Goal: Information Seeking & Learning: Learn about a topic

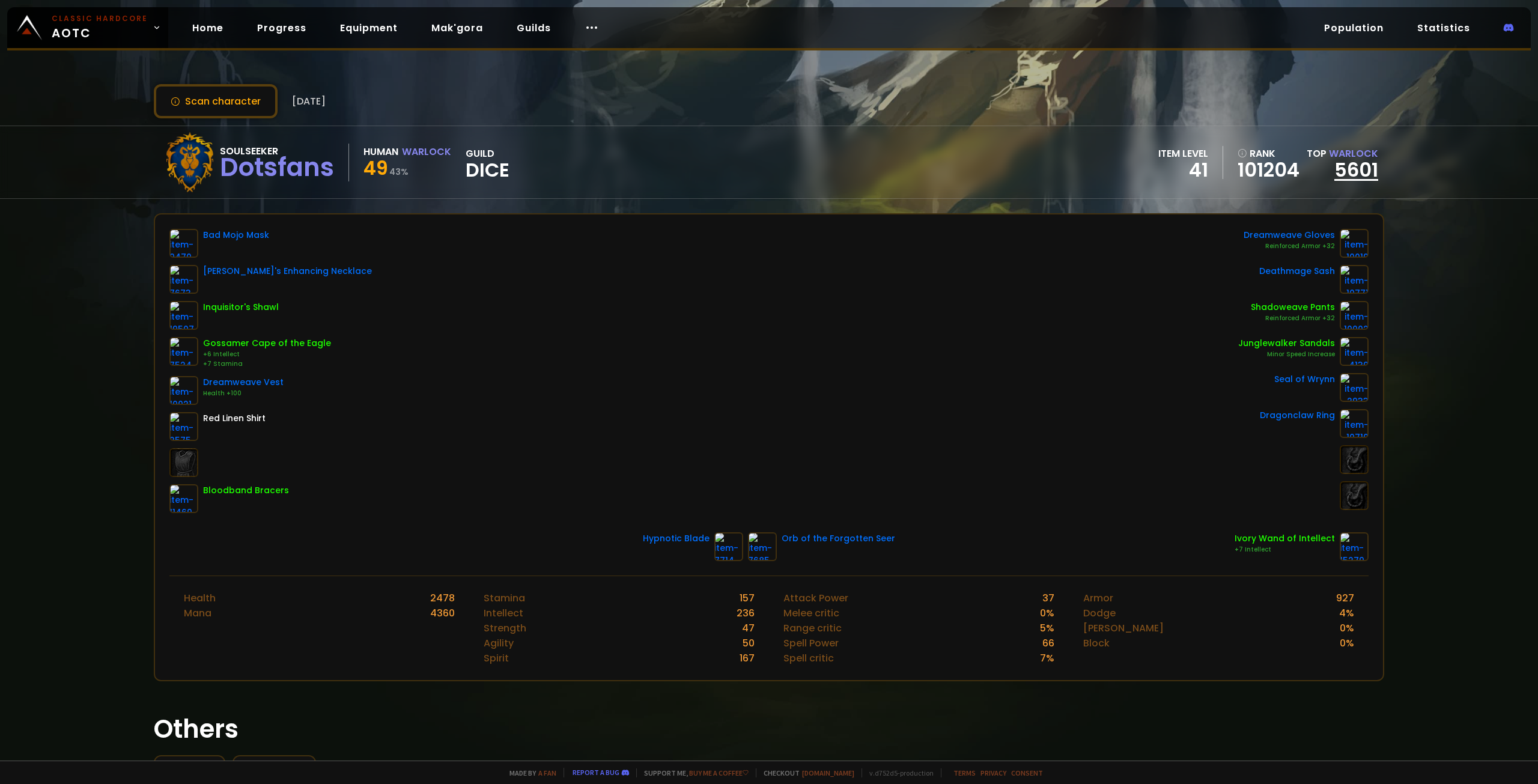
click at [1351, 167] on link "5601" at bounding box center [1356, 170] width 44 height 27
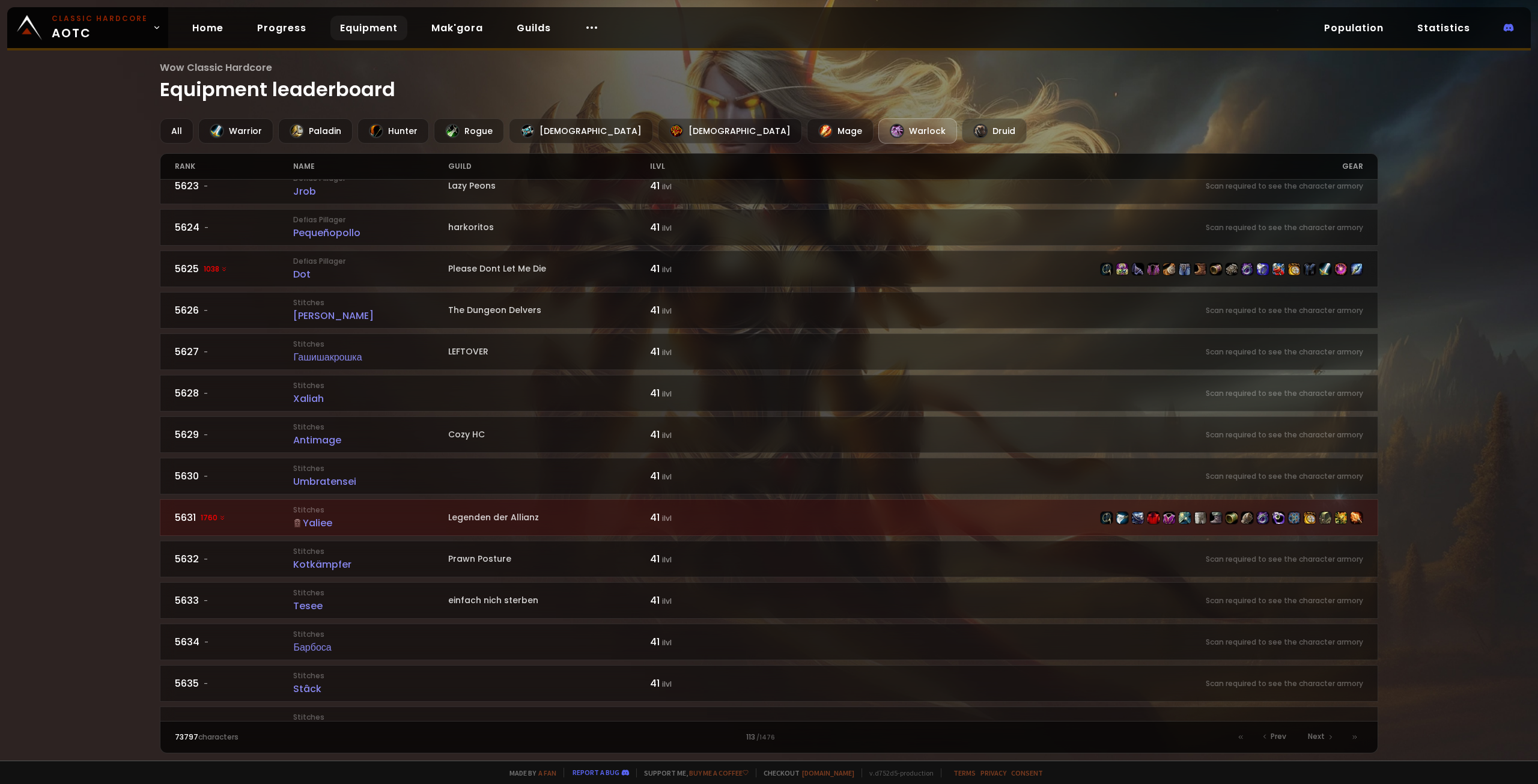
scroll to position [1261, 0]
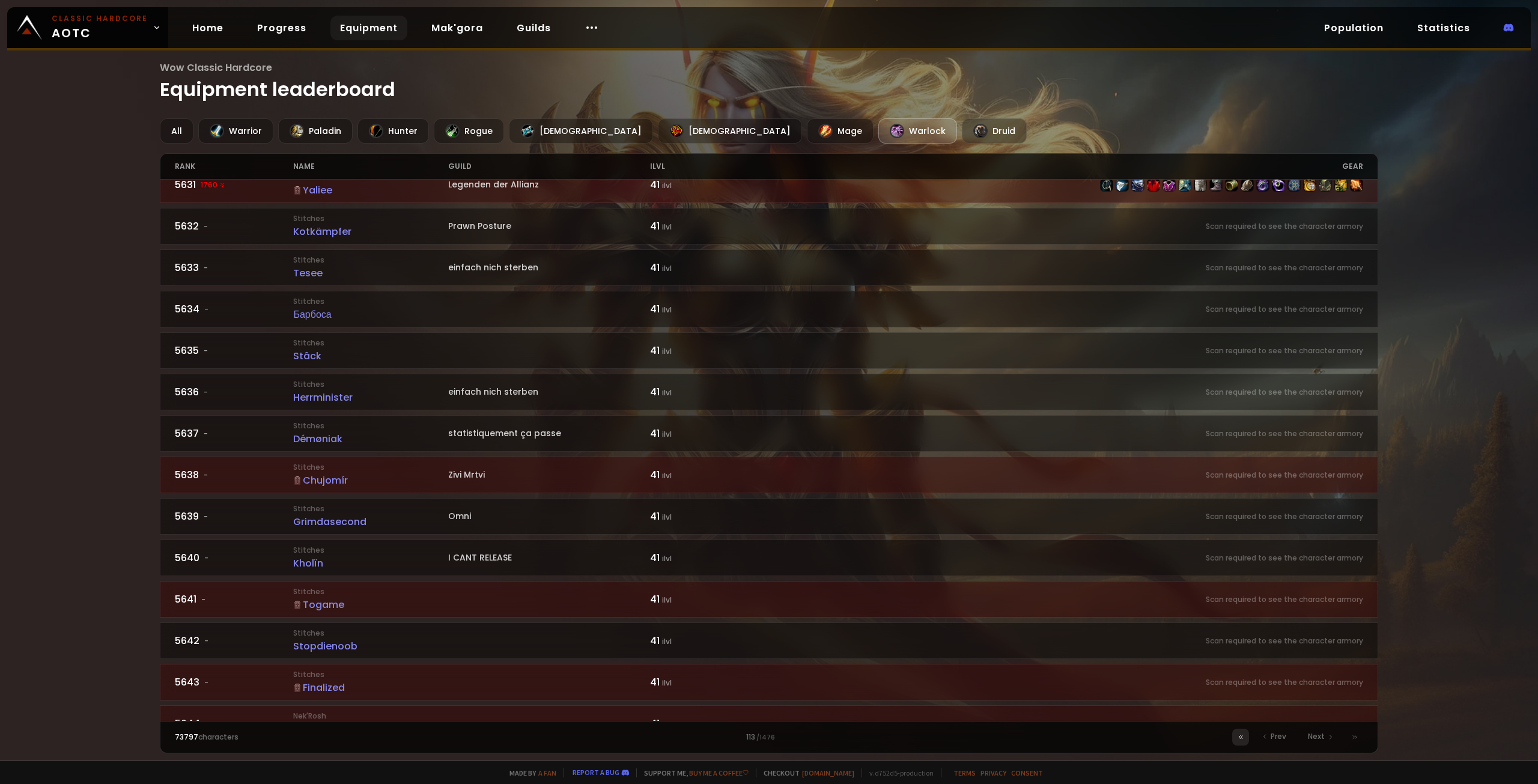
click at [1242, 738] on icon at bounding box center [1242, 737] width 2 height 3
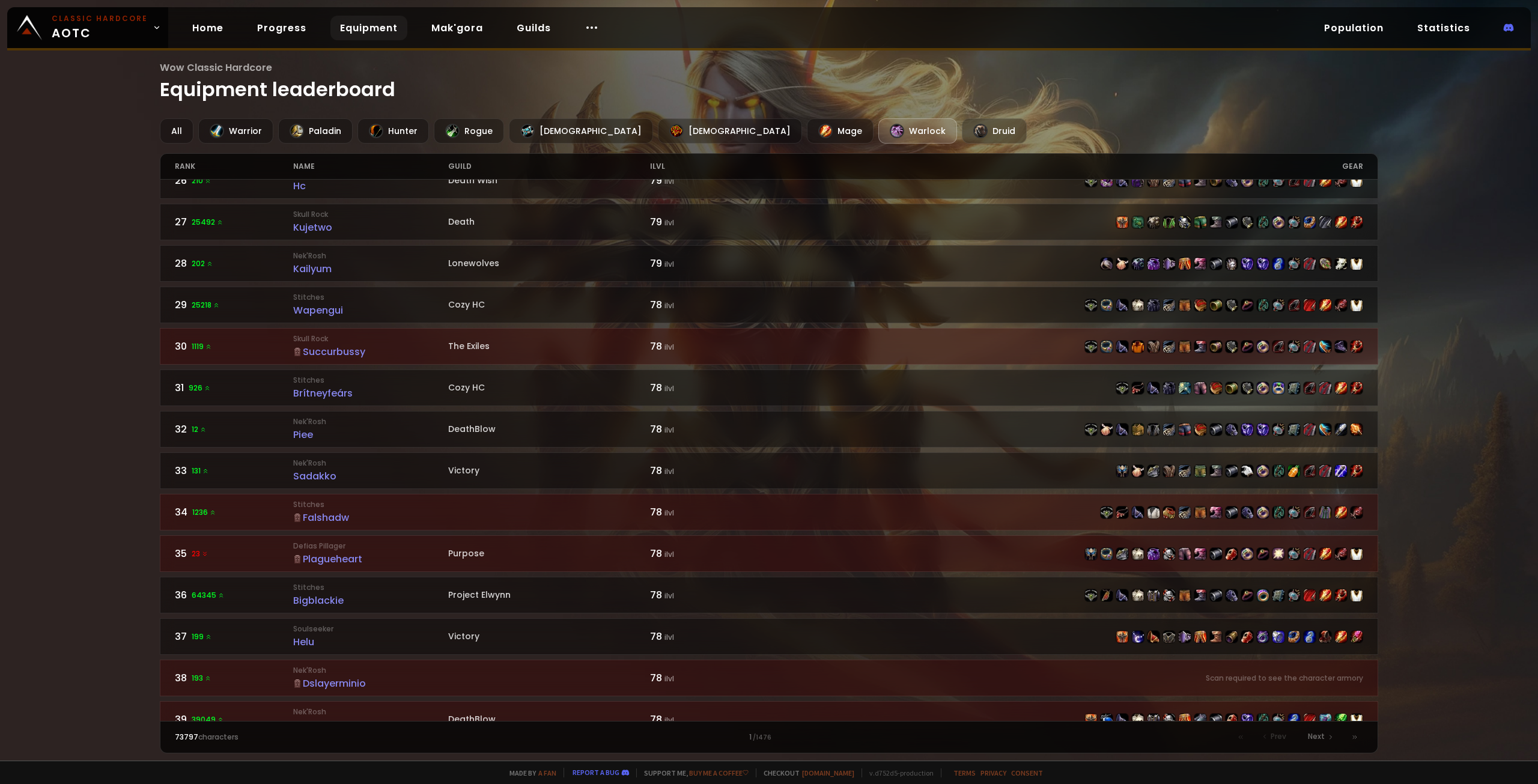
scroll to position [1141, 0]
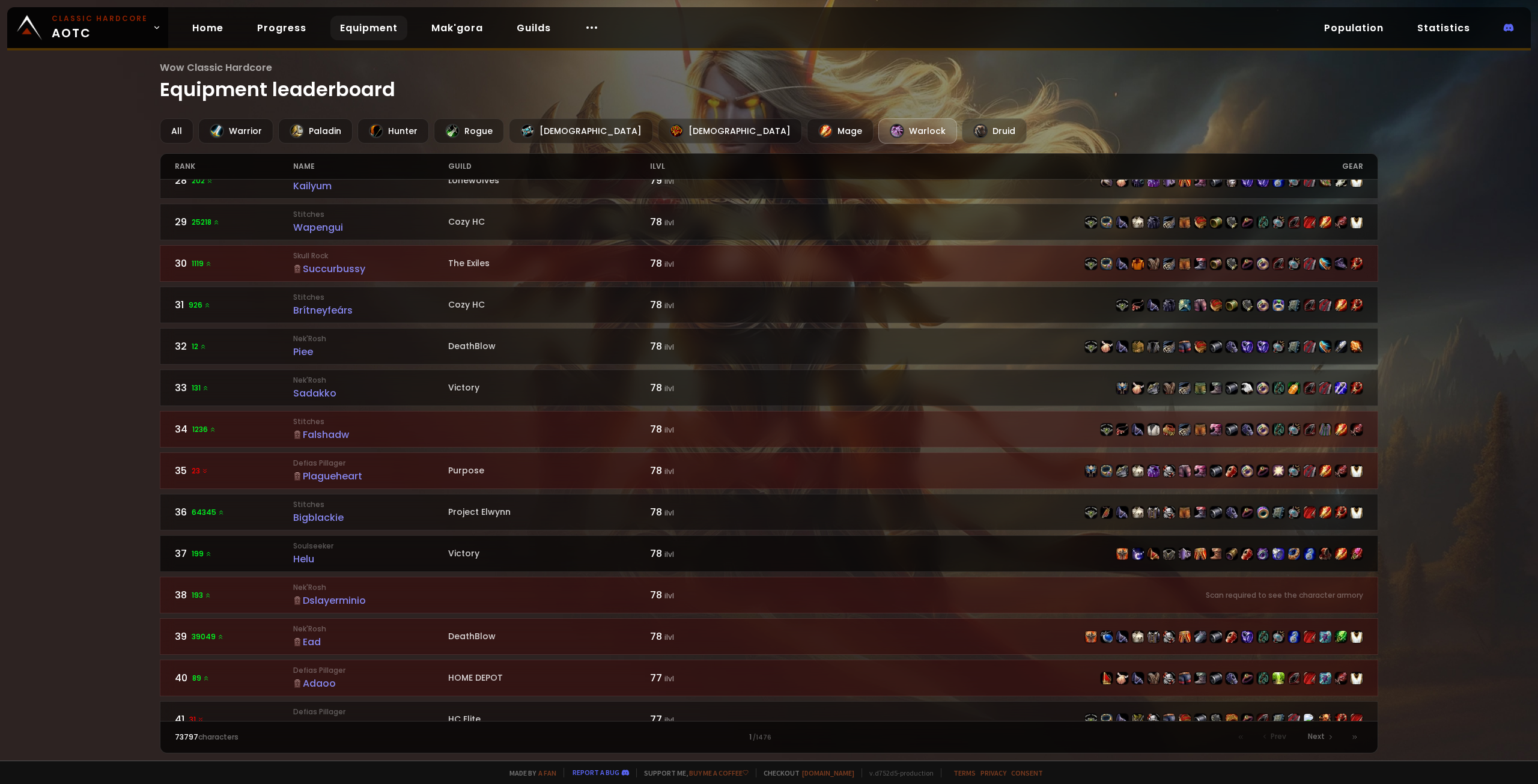
click at [294, 553] on div "Helu" at bounding box center [370, 558] width 155 height 15
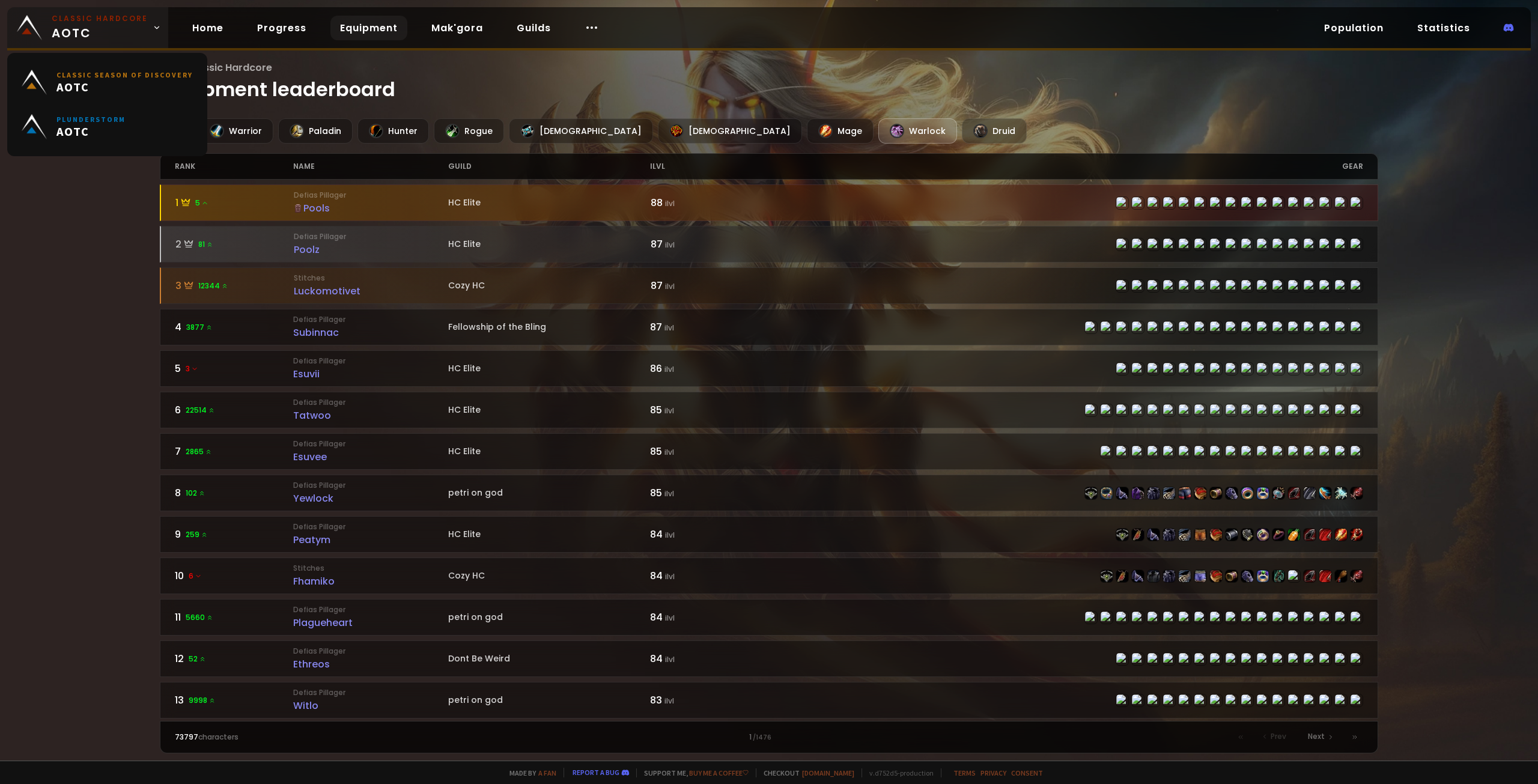
click at [111, 13] on link "Classic Hardcore AOTC" at bounding box center [88, 27] width 161 height 41
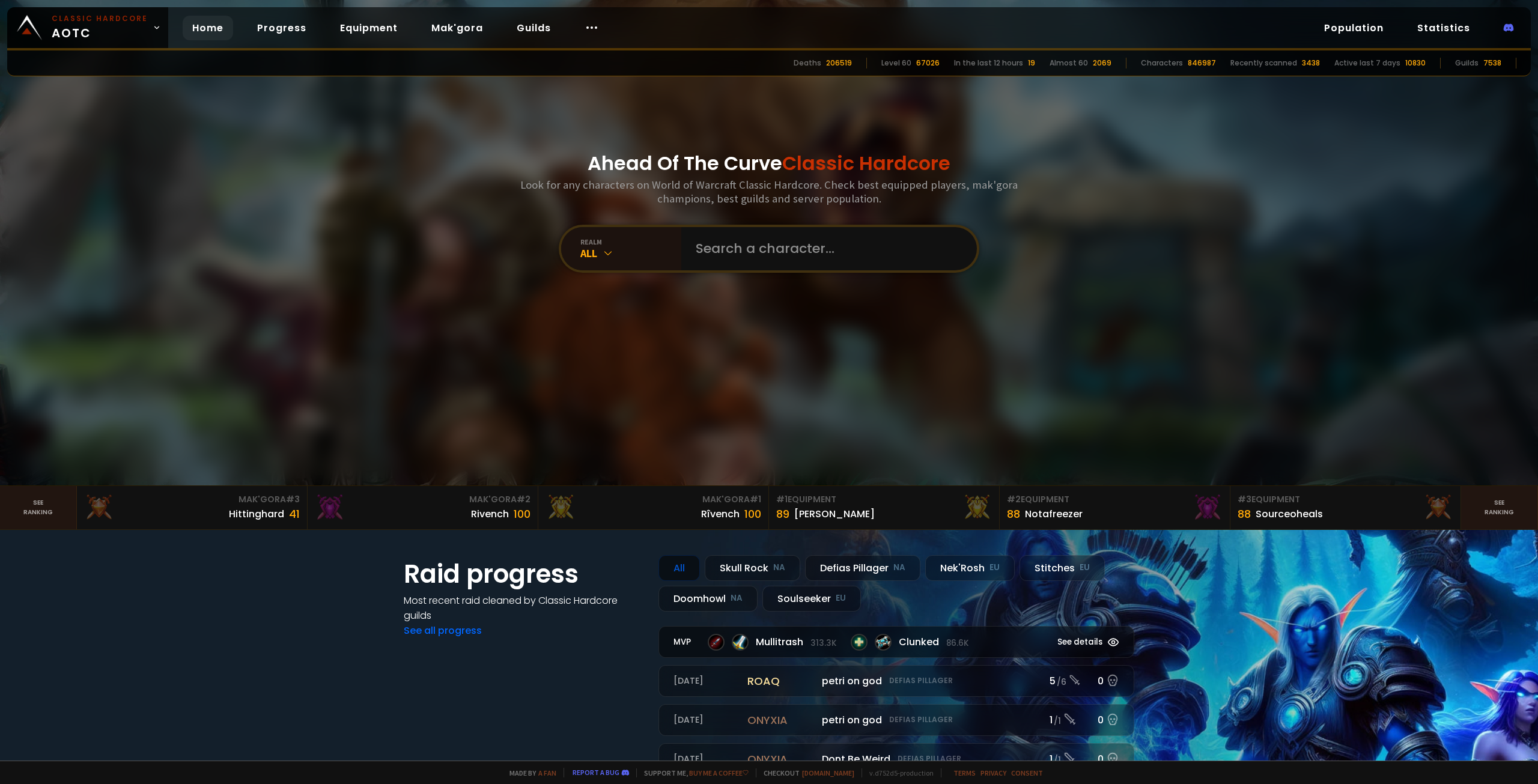
scroll to position [361, 0]
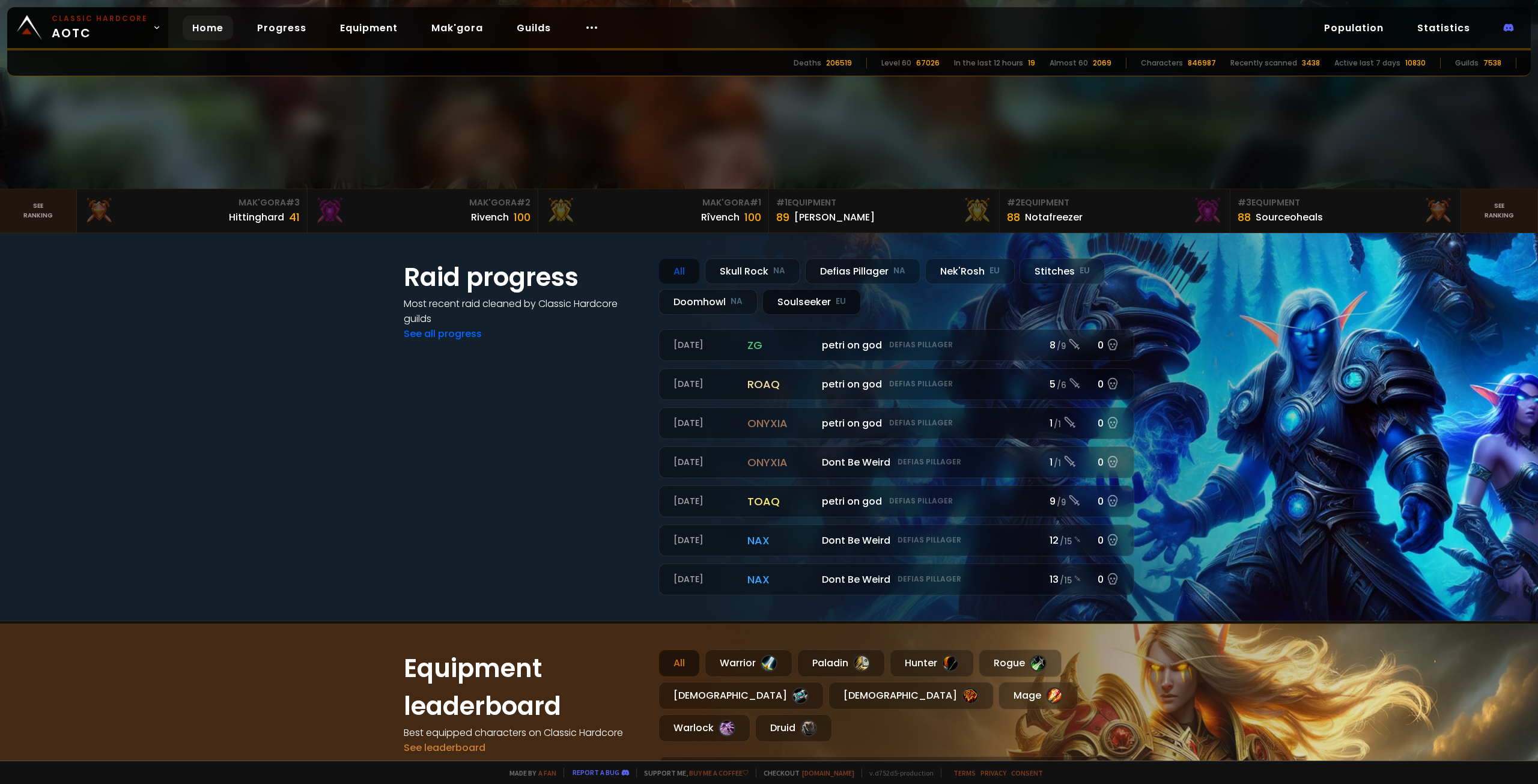
click at [808, 304] on div "Soulseeker EU" at bounding box center [811, 301] width 98 height 26
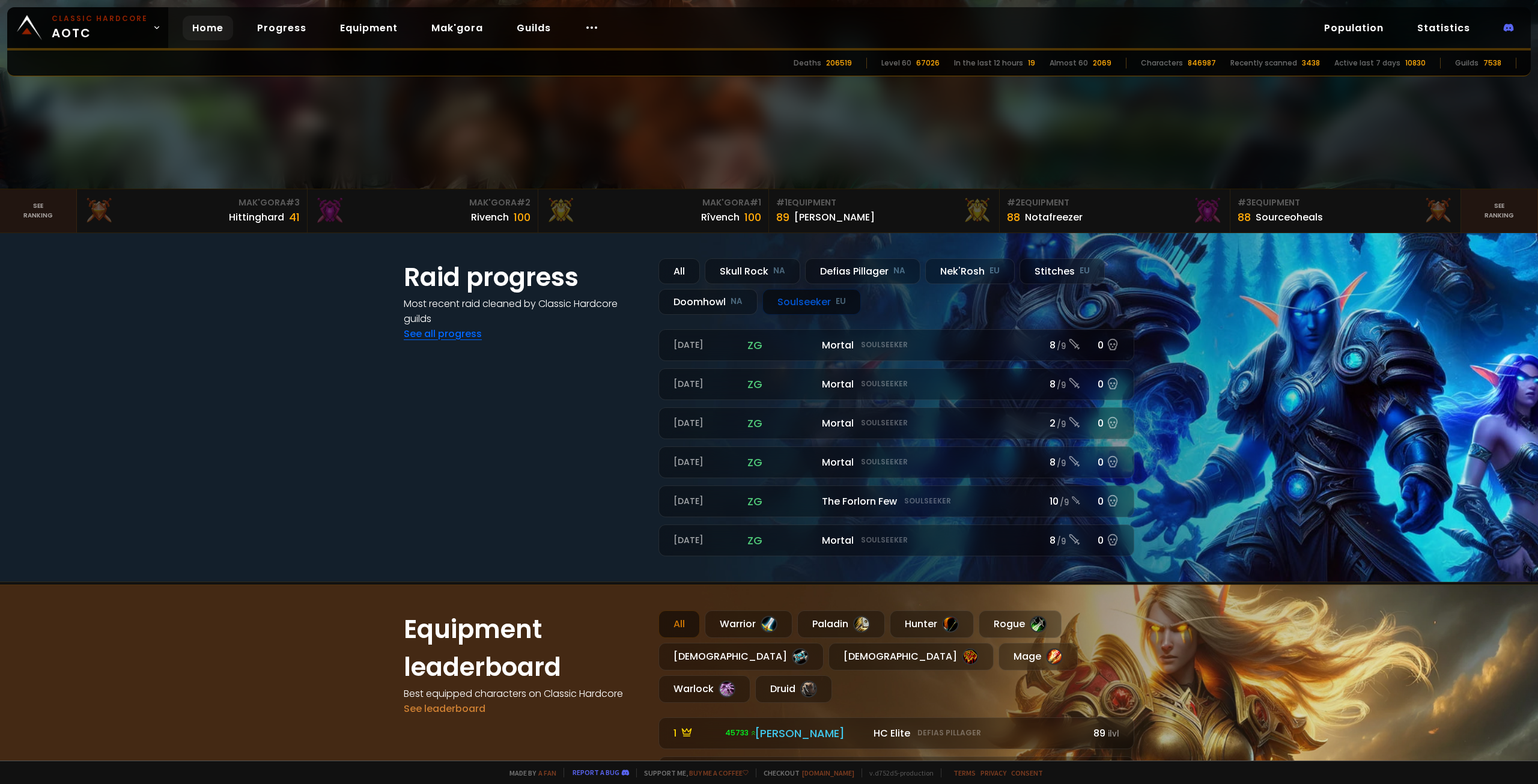
click at [441, 336] on link "See all progress" at bounding box center [443, 333] width 78 height 14
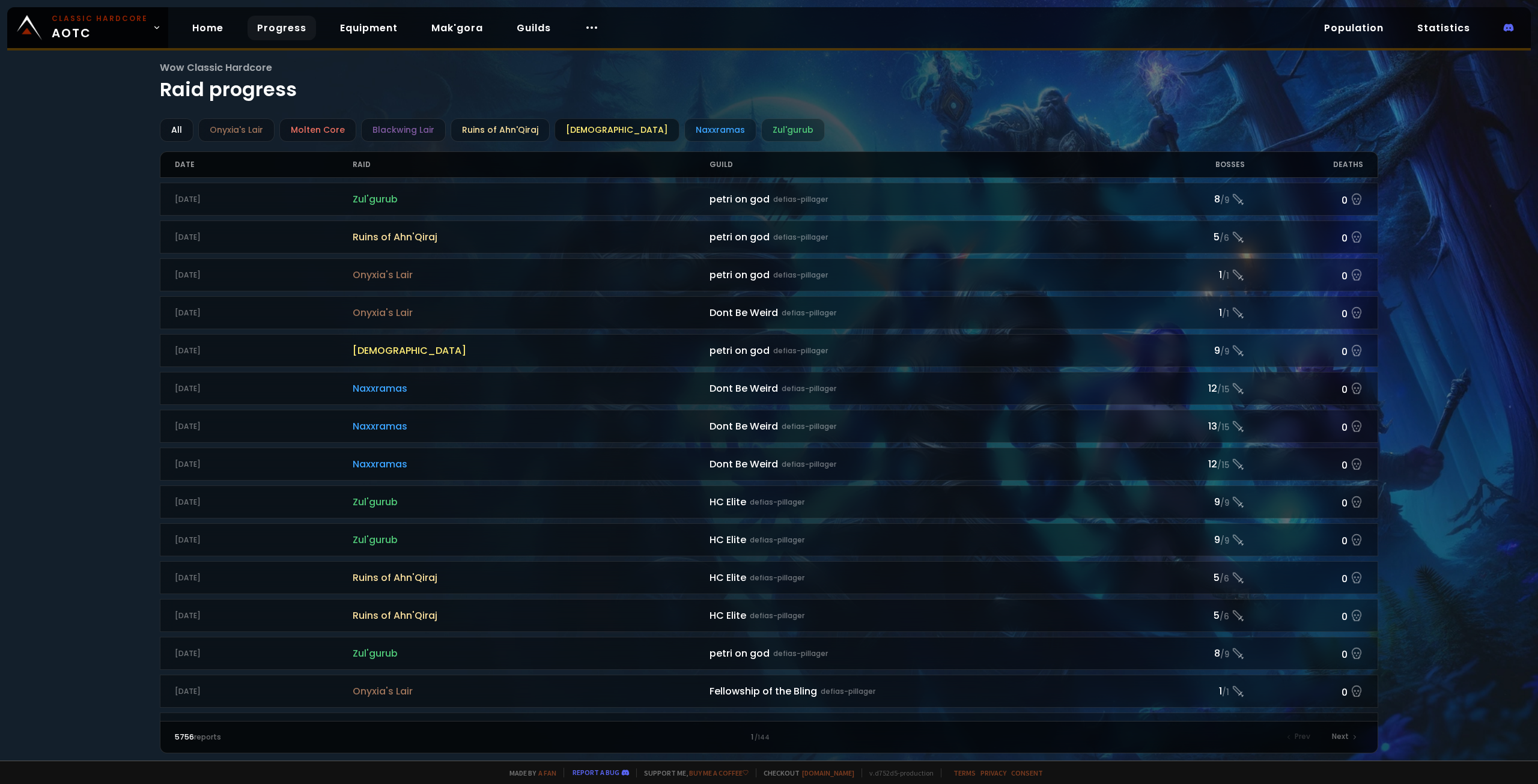
click at [612, 128] on div "Ahn'Qiraj Temple" at bounding box center [617, 130] width 125 height 24
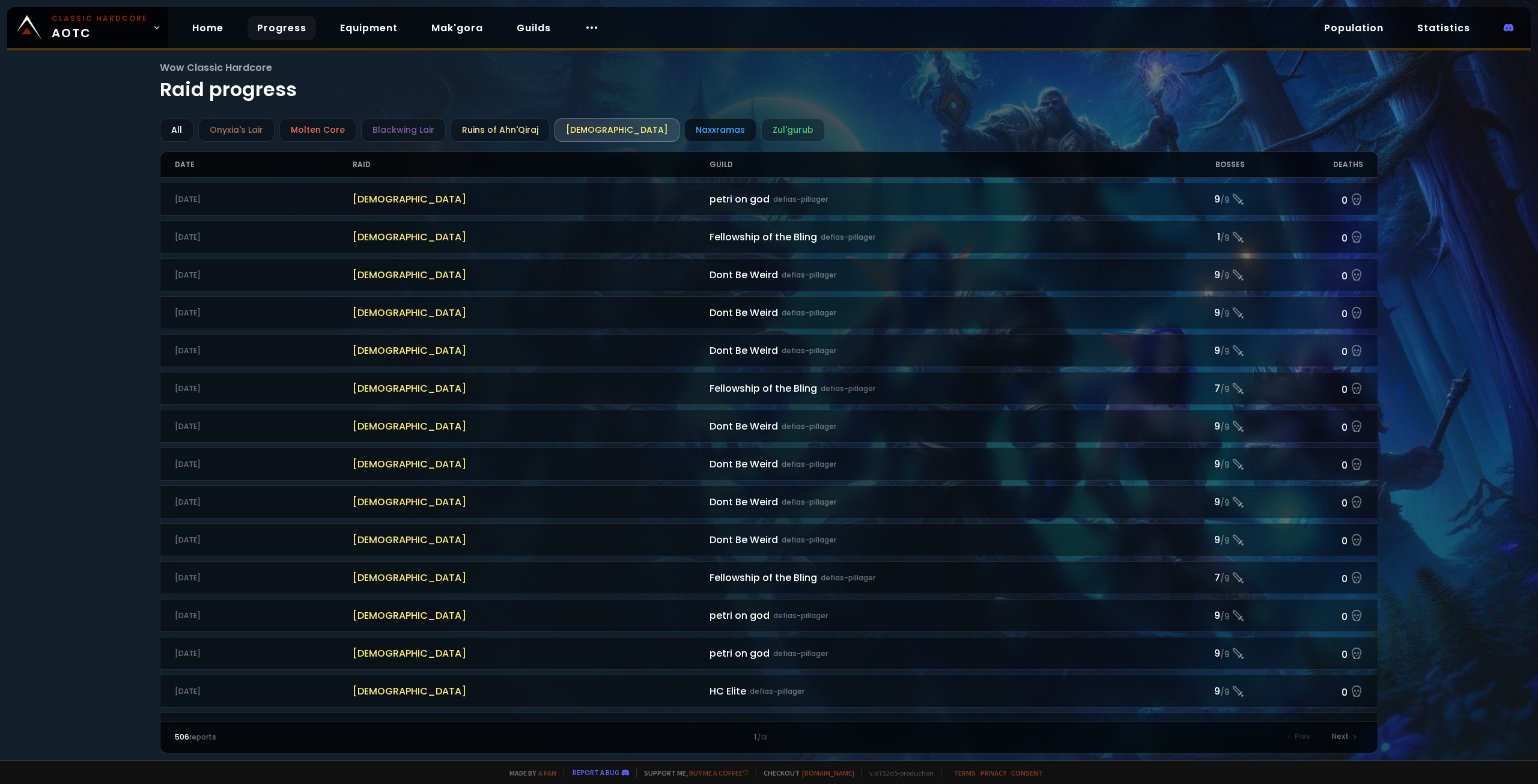
click at [691, 130] on div "Naxxramas" at bounding box center [720, 130] width 72 height 24
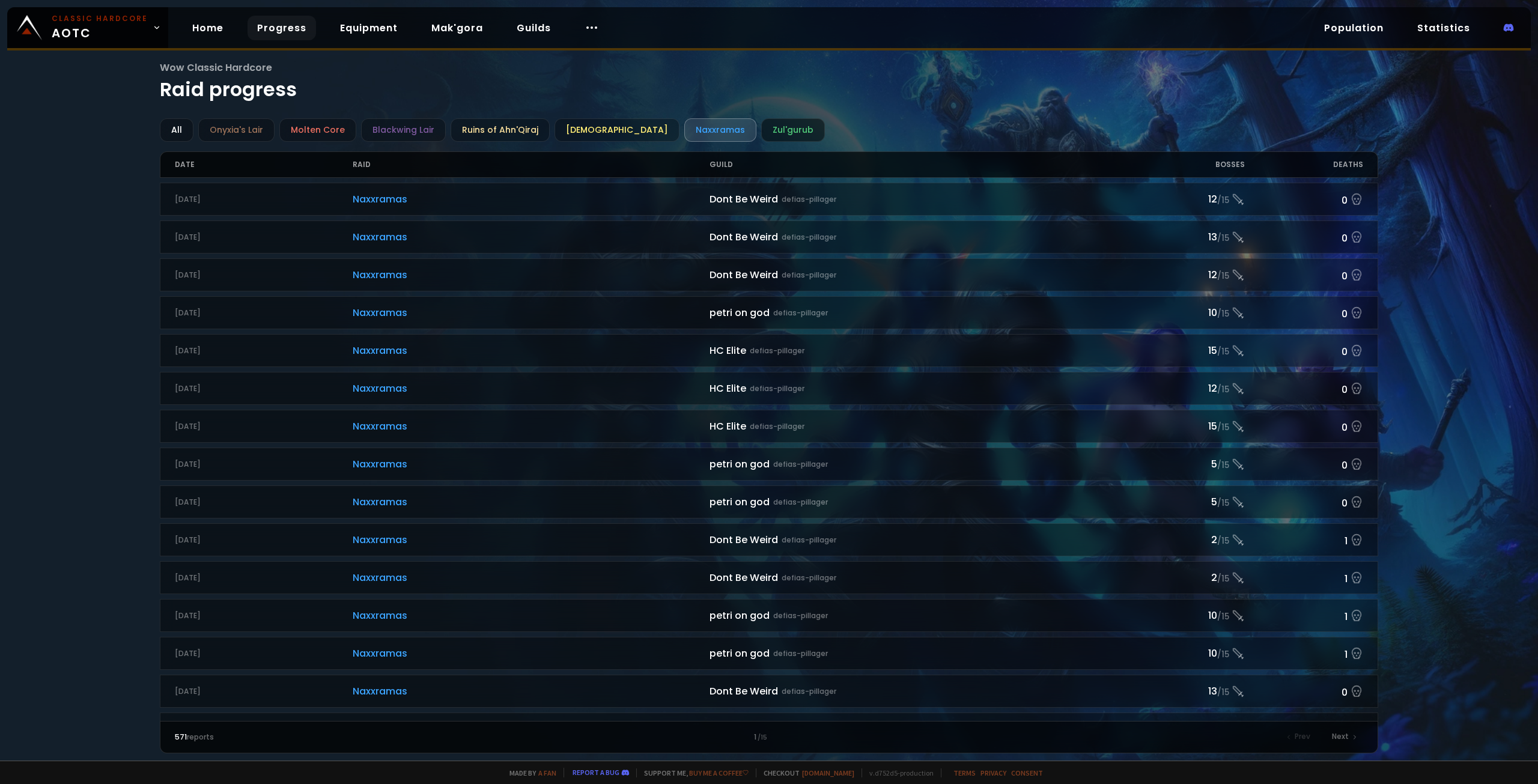
click at [764, 126] on div "Zul'gurub" at bounding box center [792, 130] width 63 height 24
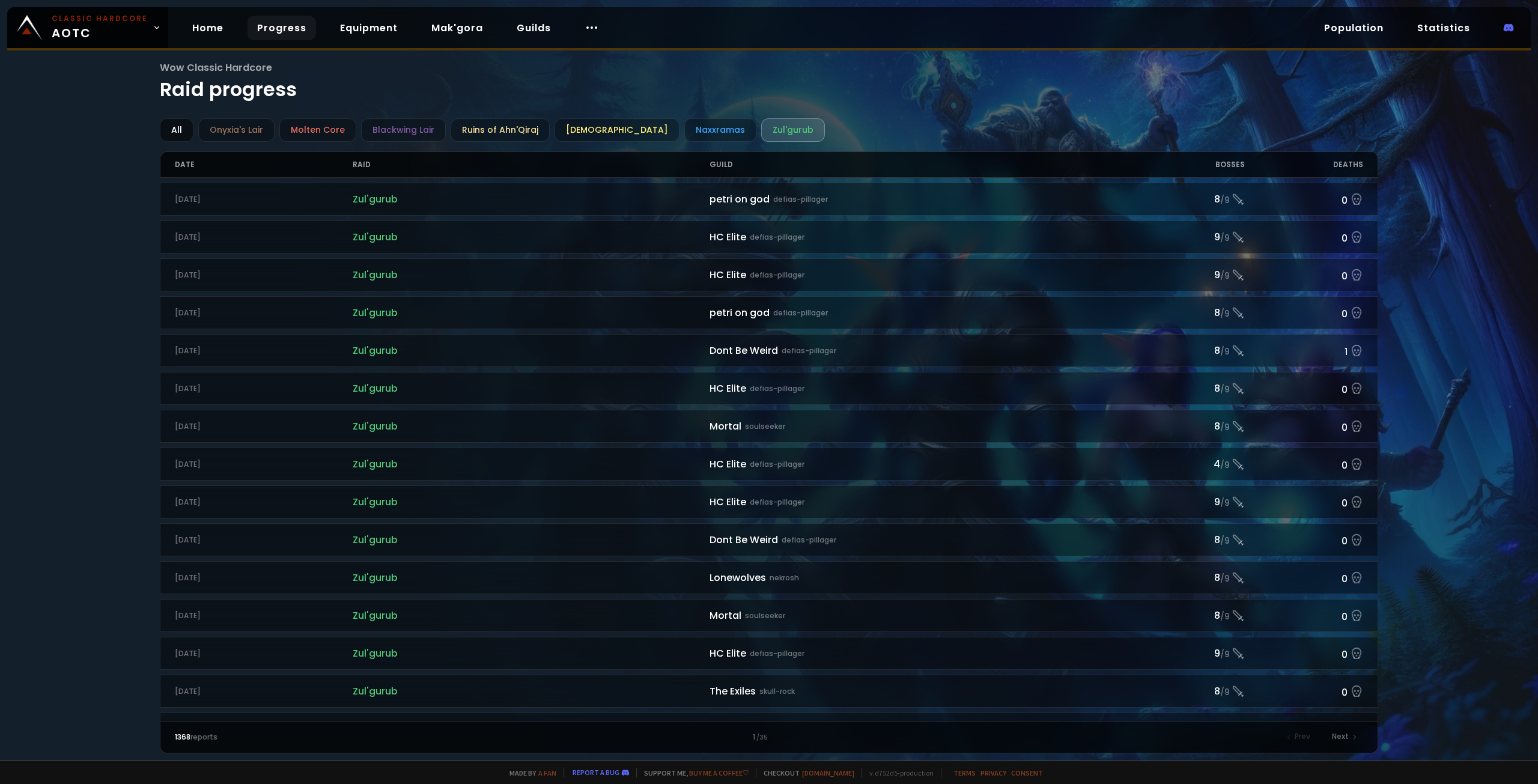
click at [184, 132] on div "All" at bounding box center [176, 130] width 34 height 24
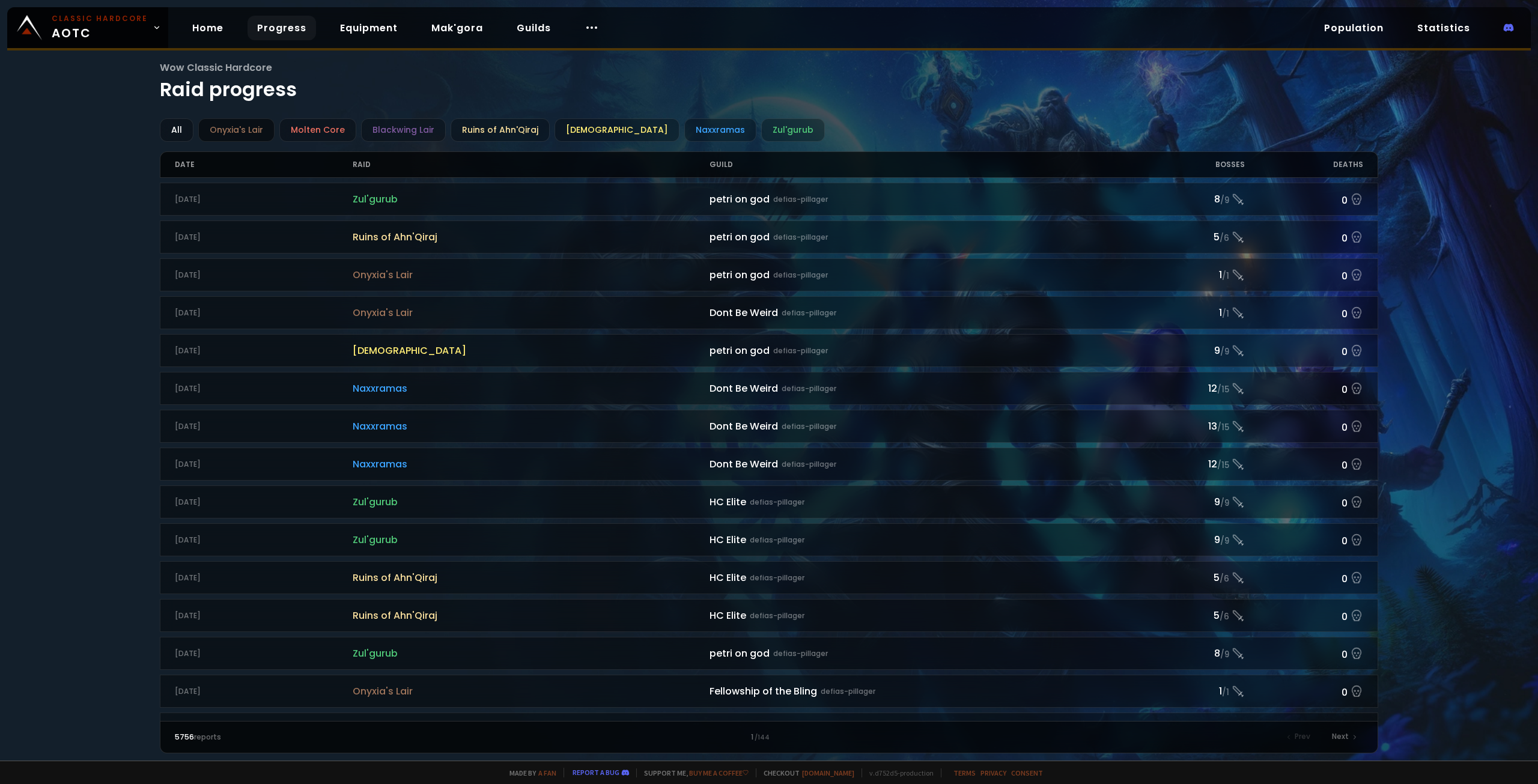
click at [249, 131] on div "Onyxia's Lair" at bounding box center [236, 130] width 76 height 24
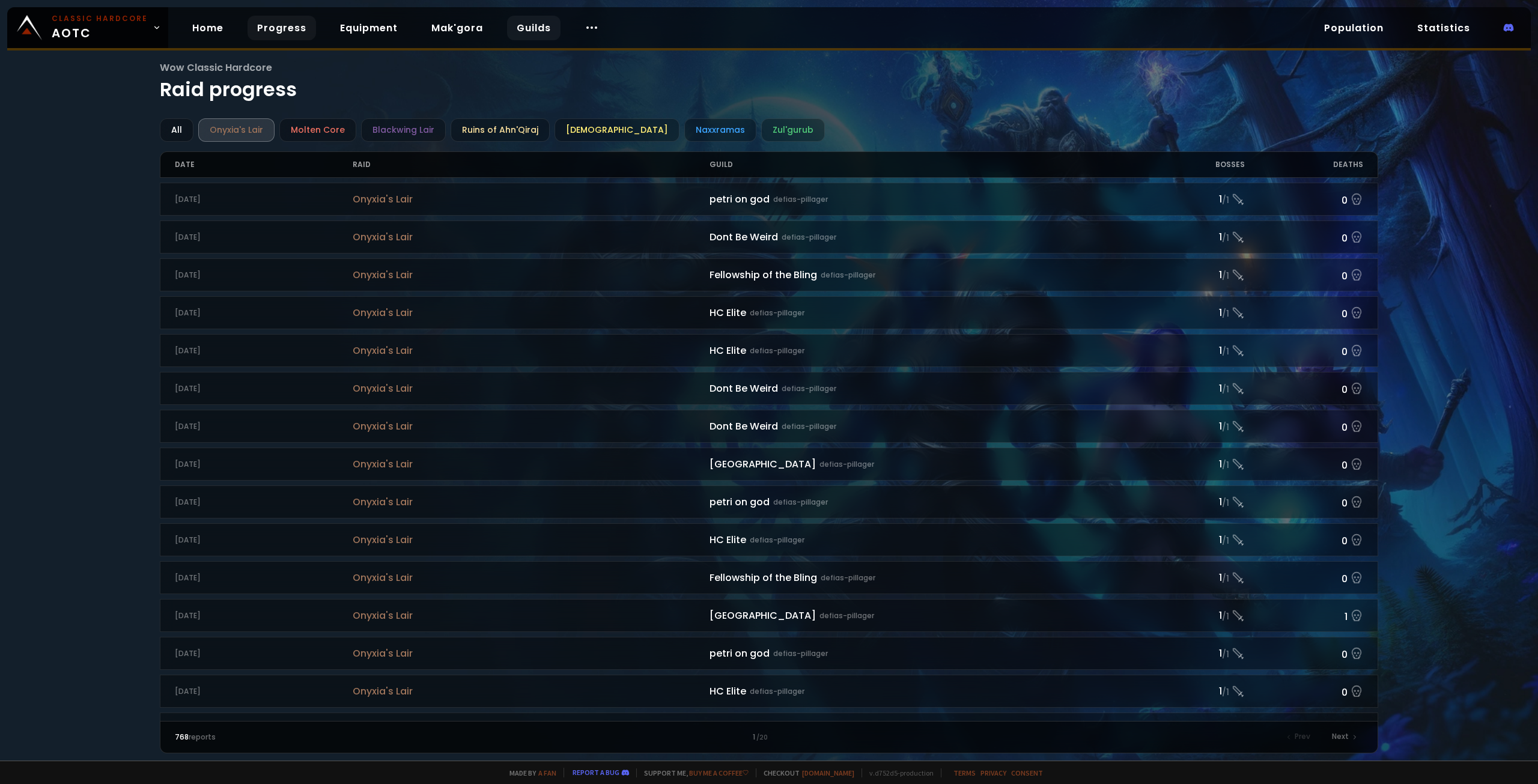
click at [528, 27] on link "Guilds" at bounding box center [533, 28] width 53 height 25
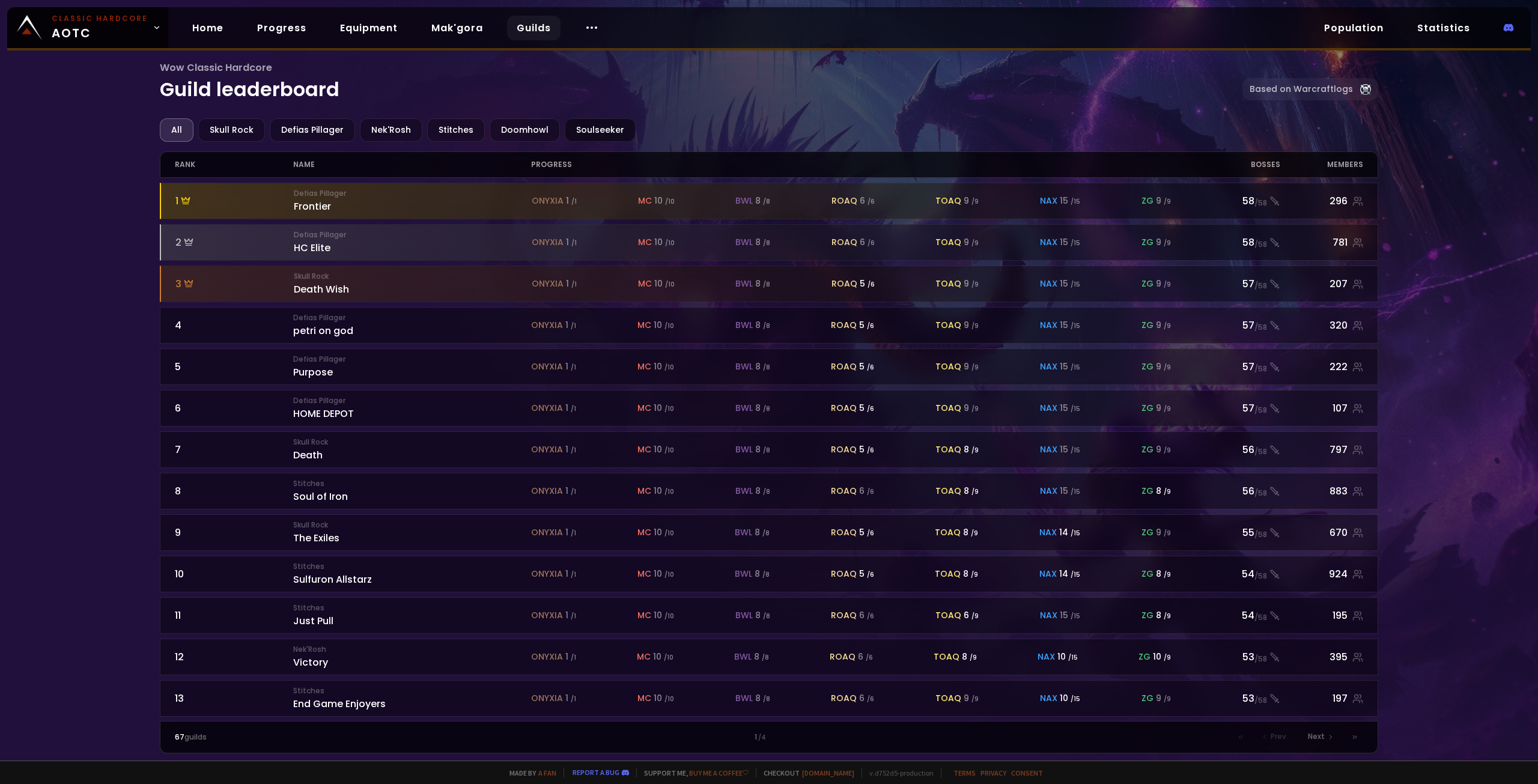
click at [578, 133] on div "Soulseeker" at bounding box center [600, 130] width 71 height 24
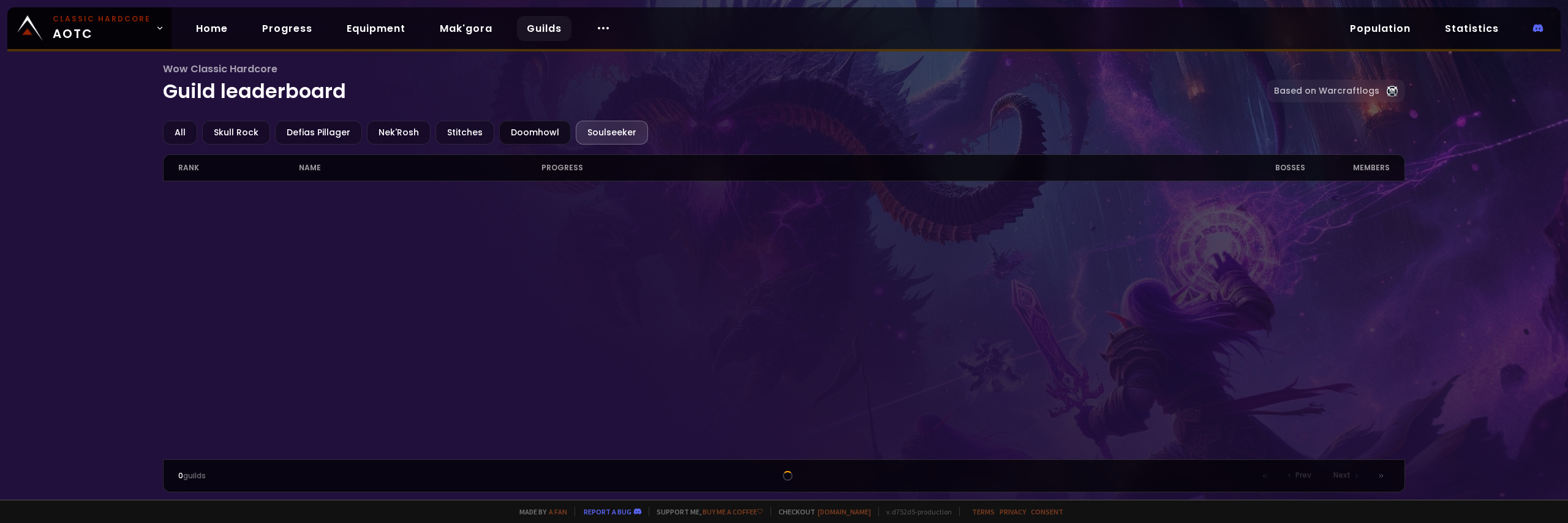
click at [547, 131] on div "Doomhowl" at bounding box center [535, 132] width 72 height 24
click at [604, 134] on div "Soulseeker" at bounding box center [611, 132] width 72 height 24
click at [185, 126] on div "All" at bounding box center [180, 132] width 34 height 24
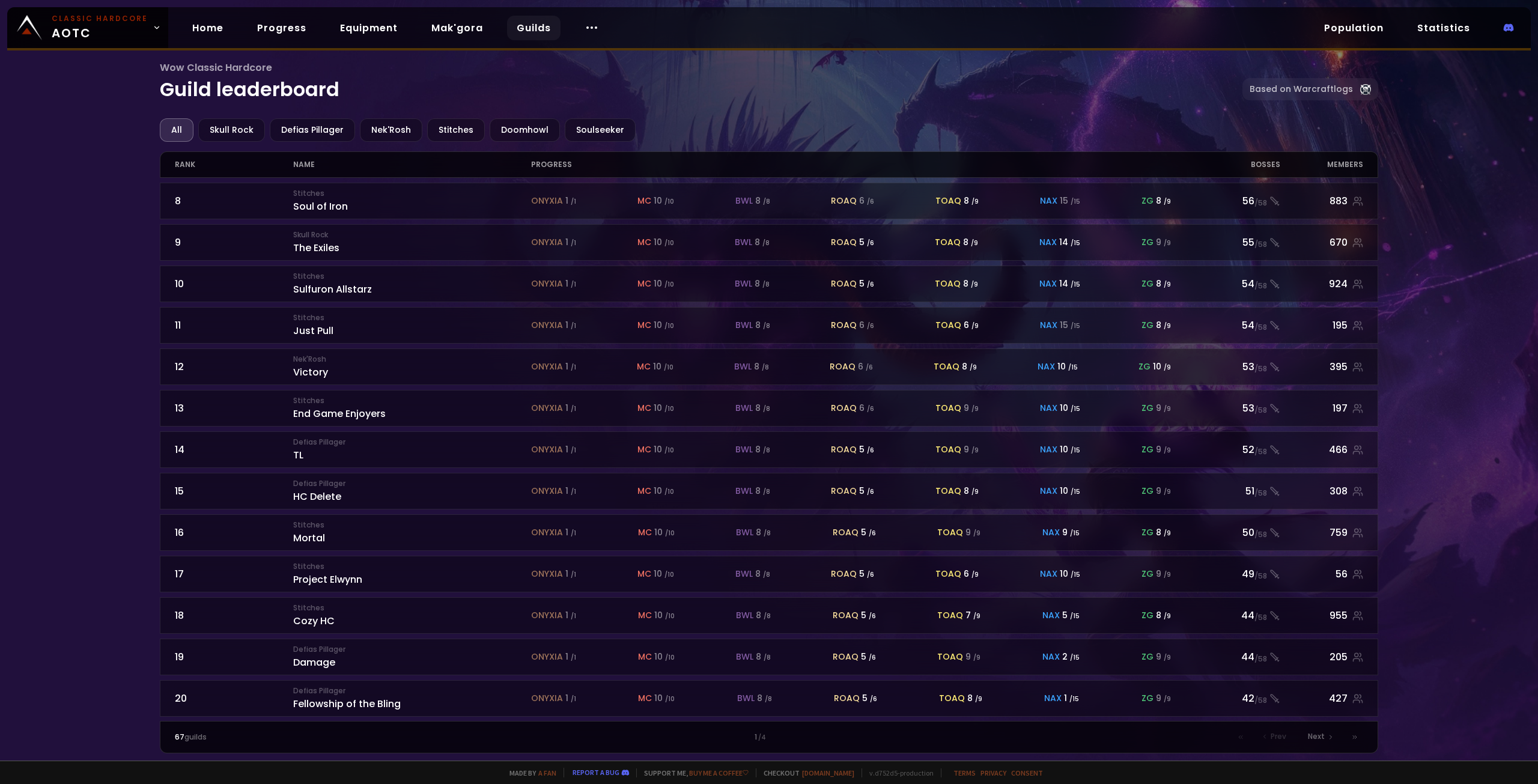
scroll to position [291, 0]
click at [1330, 740] on icon at bounding box center [1331, 737] width 7 height 7
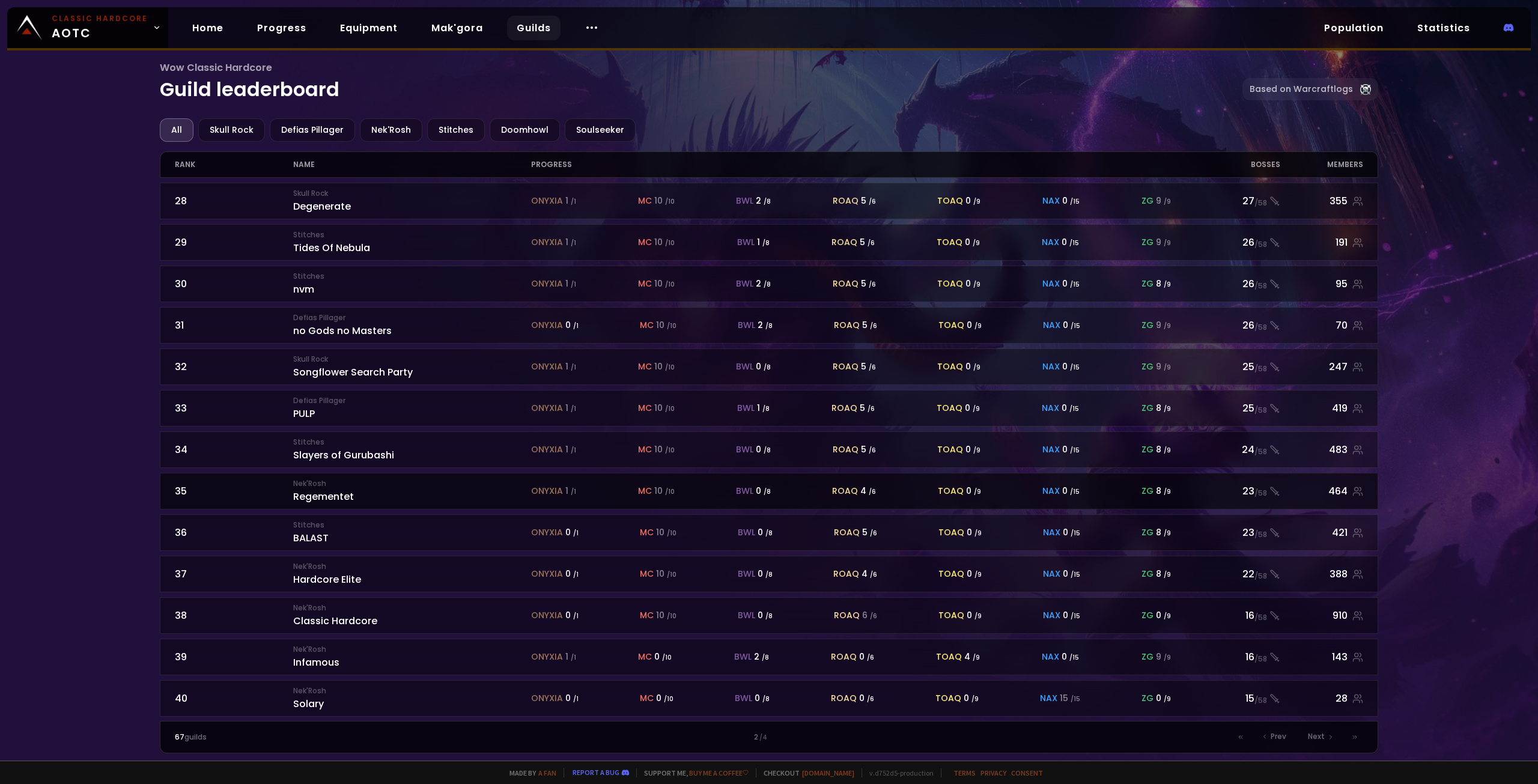
scroll to position [291, 0]
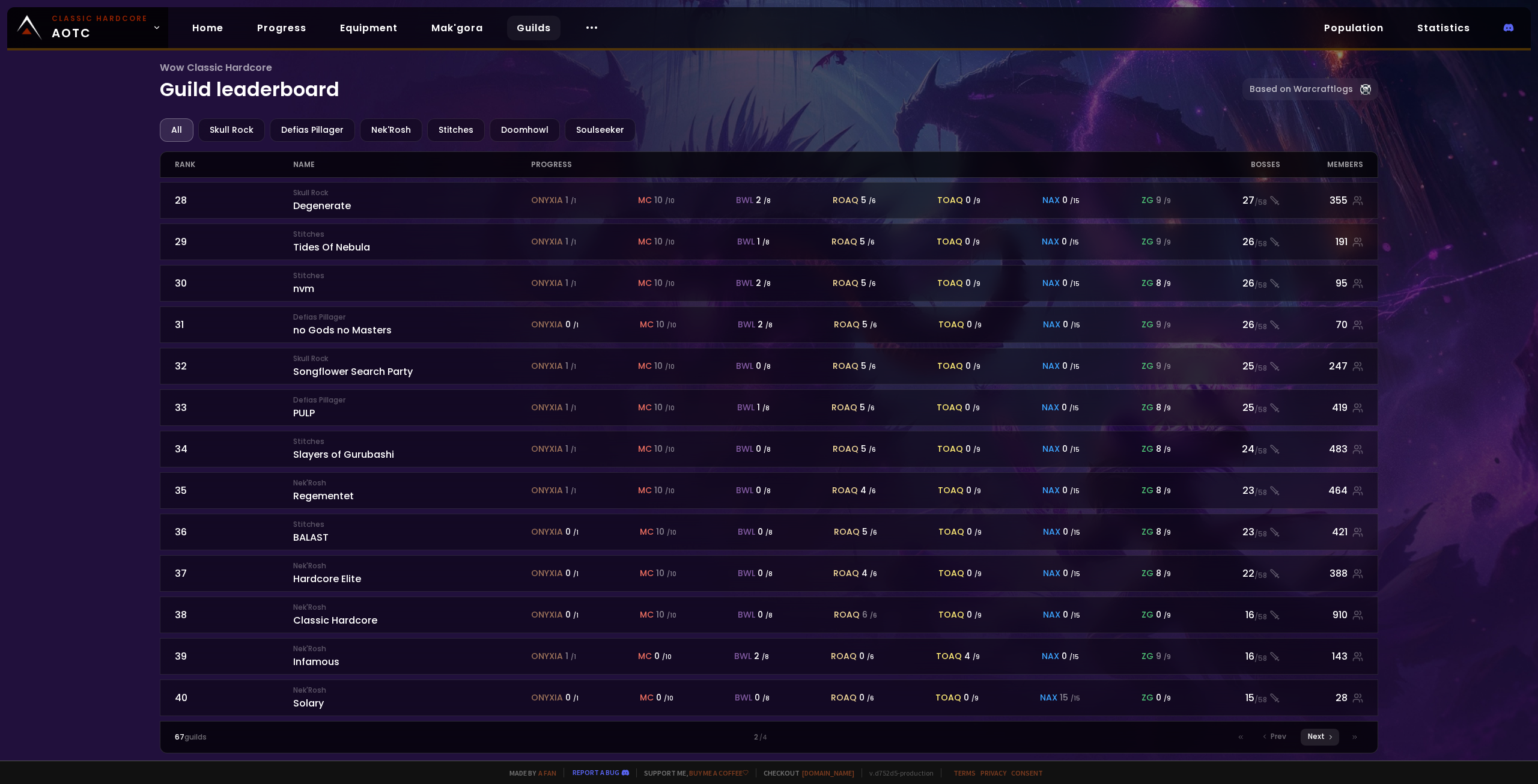
click at [1326, 738] on div "Next" at bounding box center [1320, 737] width 39 height 17
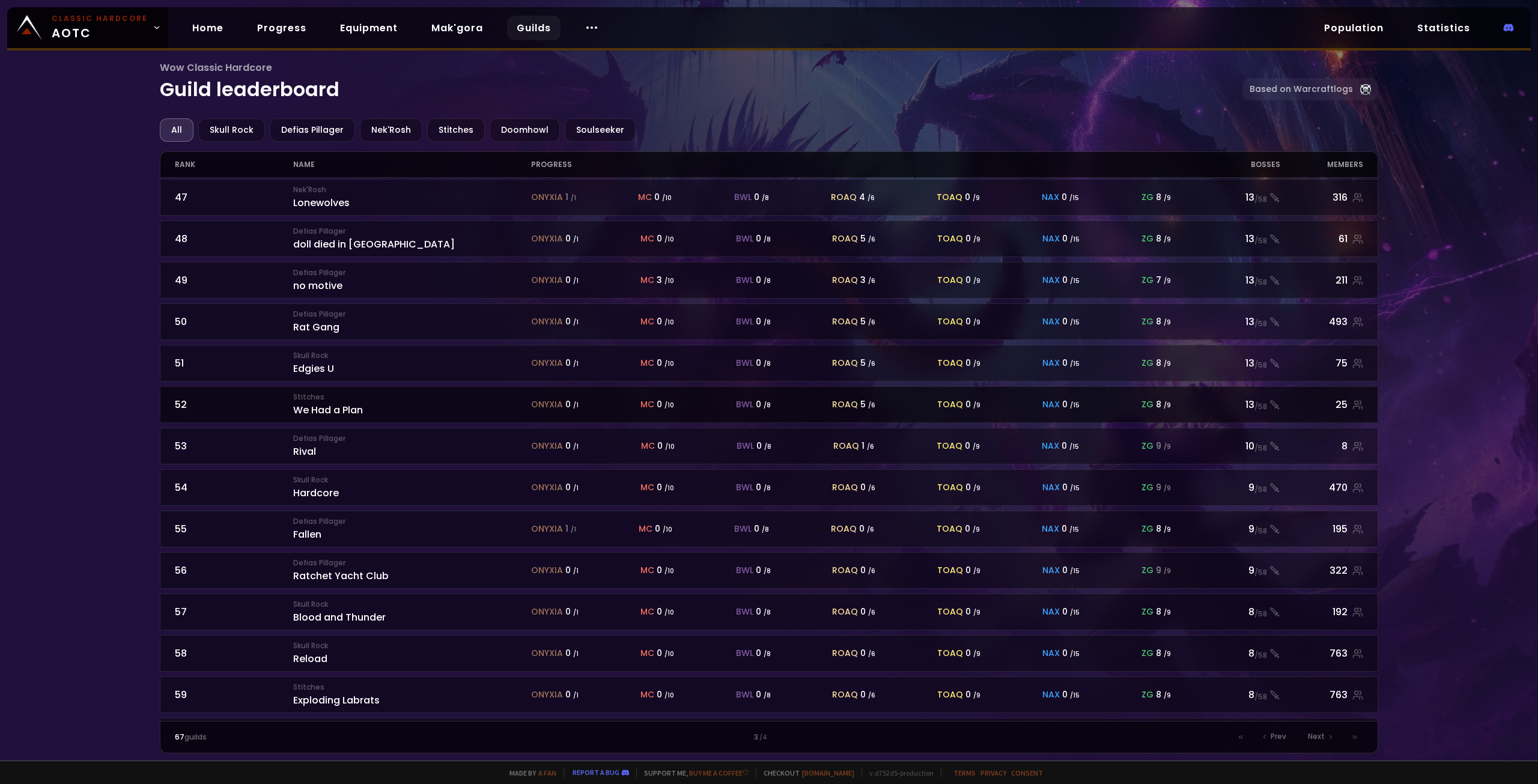
scroll to position [291, 0]
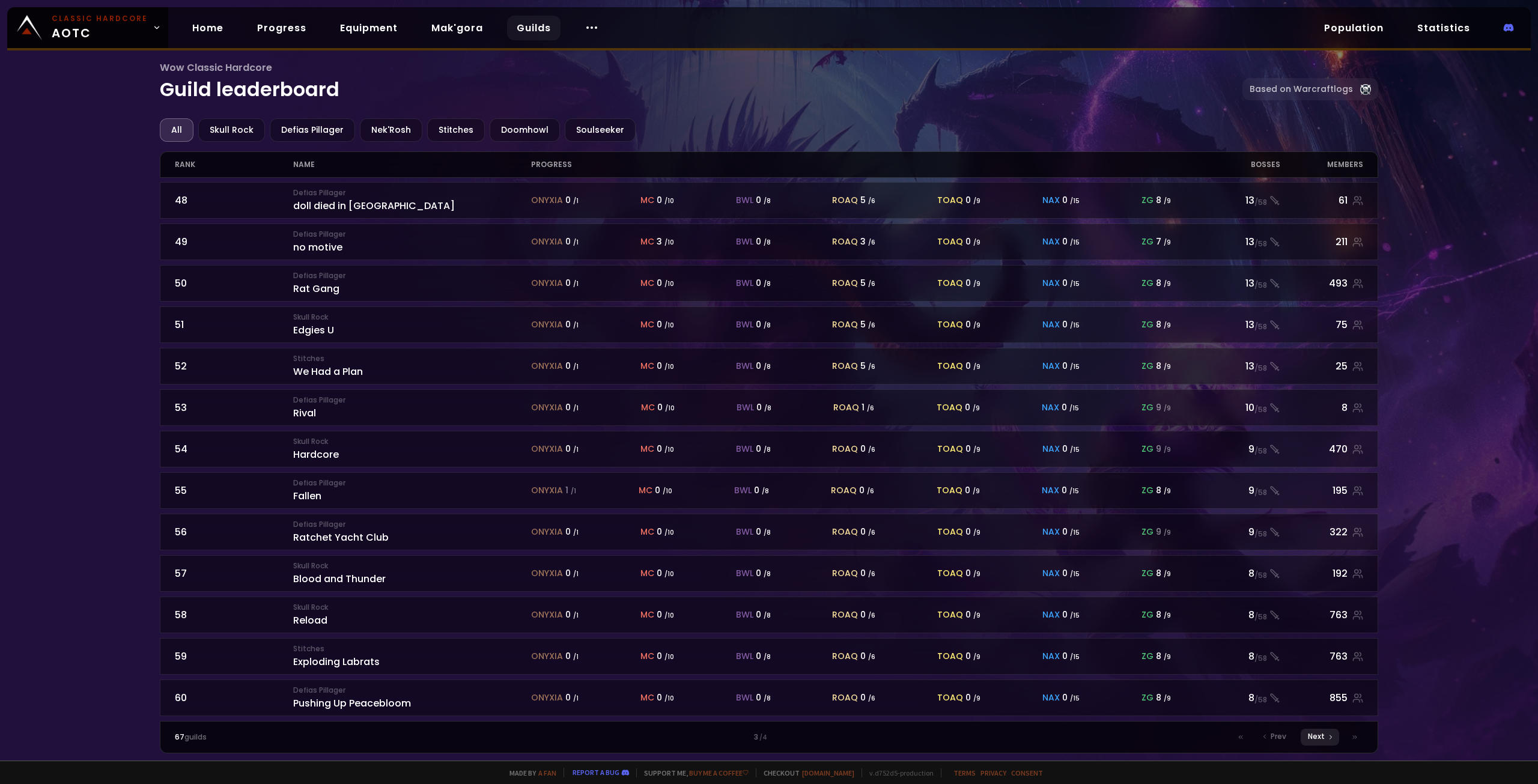
click at [1326, 736] on div "Next" at bounding box center [1320, 737] width 39 height 17
